Goal: Entertainment & Leisure: Consume media (video, audio)

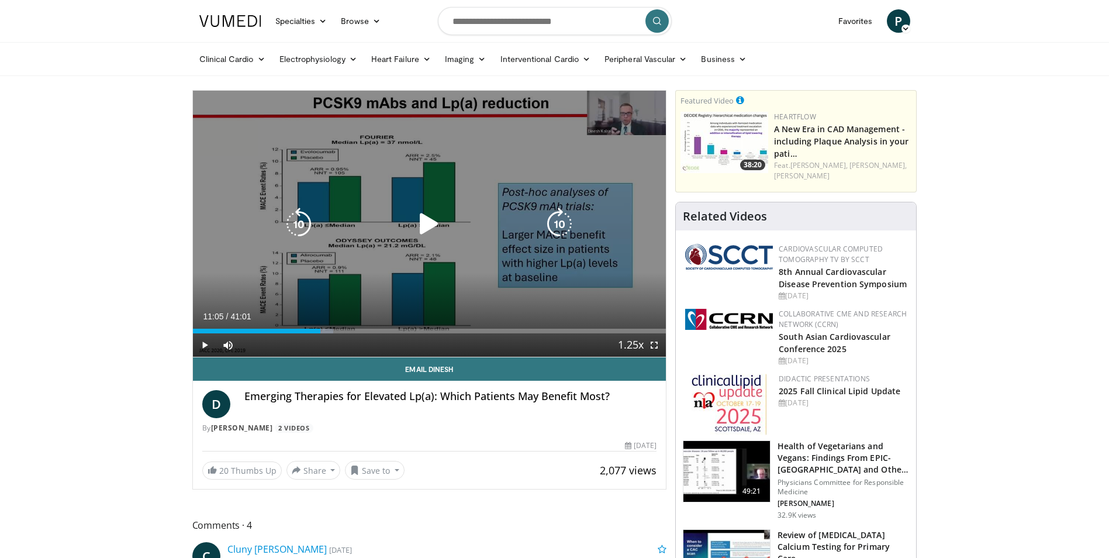
click at [418, 225] on icon "Video Player" at bounding box center [429, 224] width 33 height 33
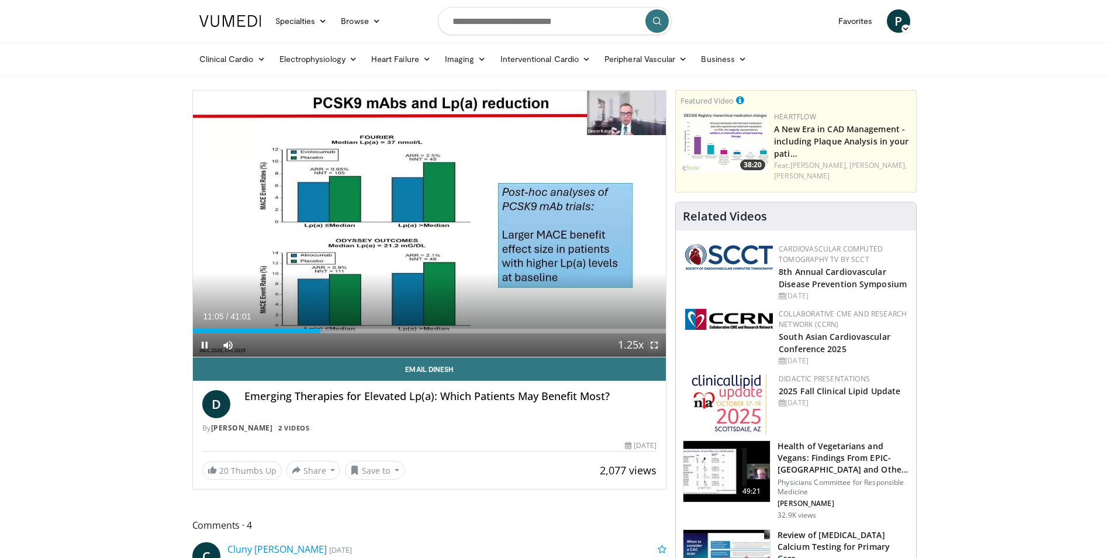
click at [652, 346] on span "Video Player" at bounding box center [654, 344] width 23 height 23
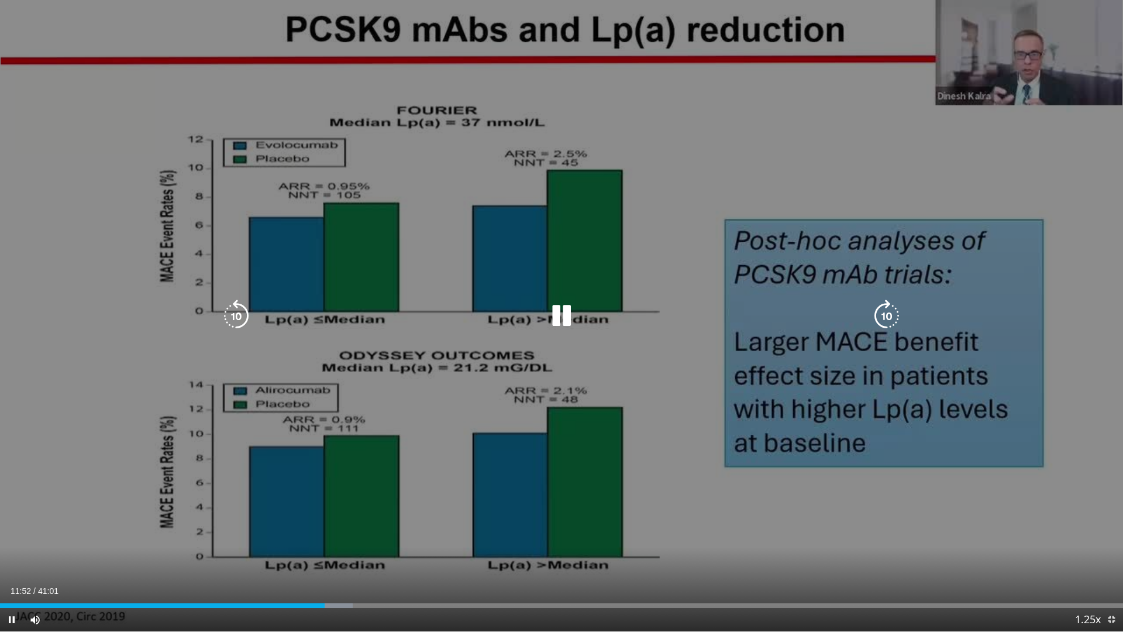
click at [557, 308] on icon "Video Player" at bounding box center [561, 315] width 33 height 33
click at [553, 308] on icon "Video Player" at bounding box center [561, 315] width 33 height 33
